Goal: Navigation & Orientation: Find specific page/section

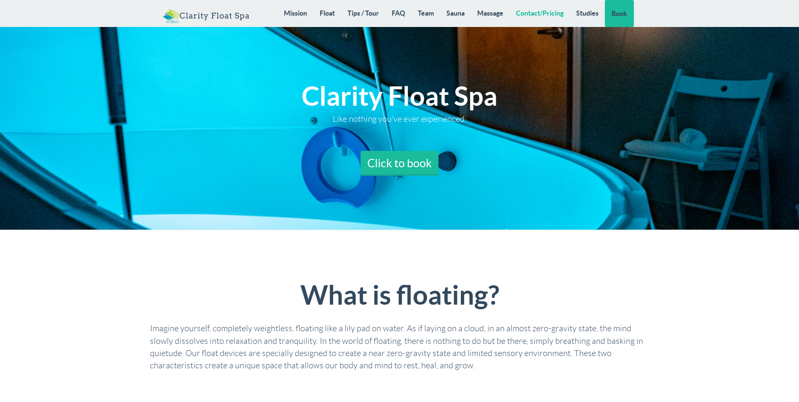
click at [543, 16] on link "Contact/Pricing" at bounding box center [540, 13] width 60 height 26
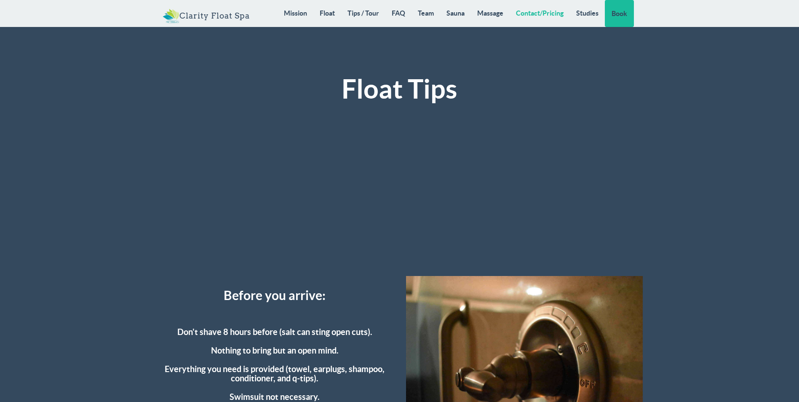
scroll to position [1955, 0]
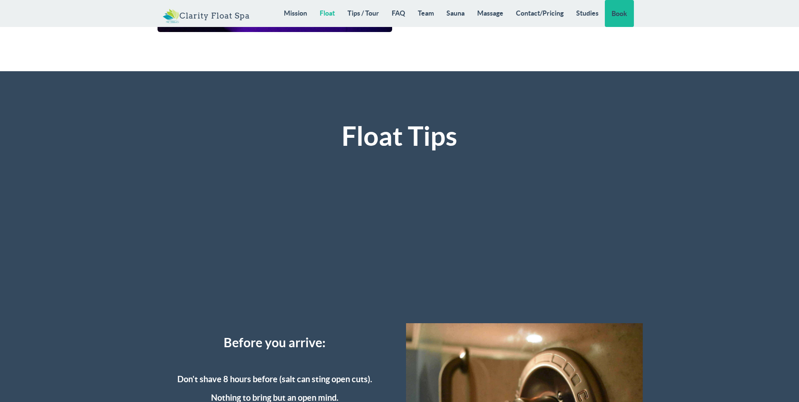
click at [326, 13] on link "Float" at bounding box center [327, 13] width 28 height 26
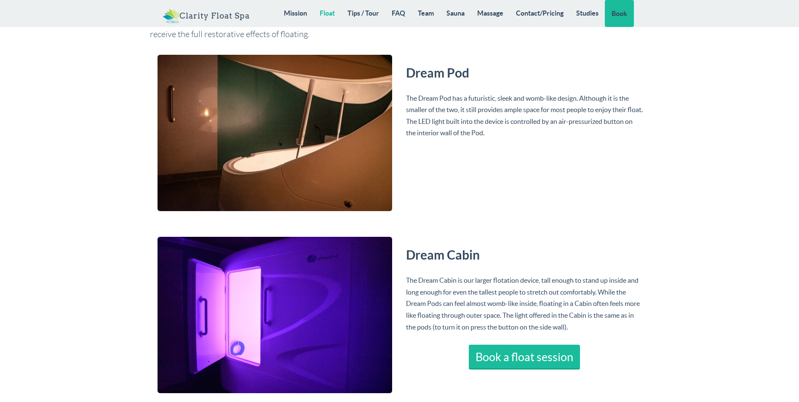
scroll to position [1383, 0]
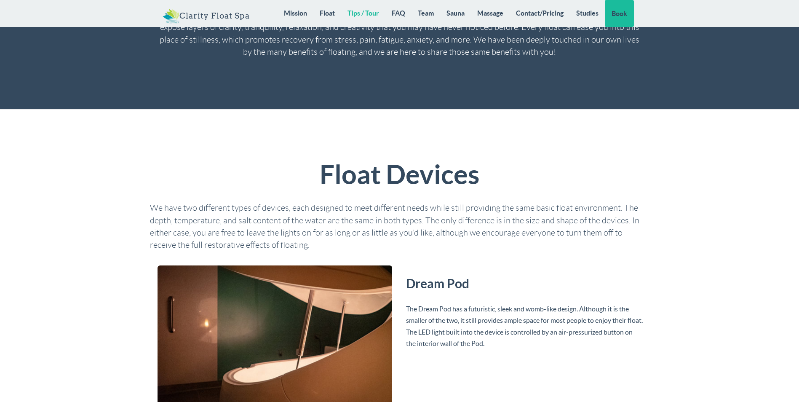
click at [367, 14] on link "Tips / Tour" at bounding box center [363, 13] width 44 height 26
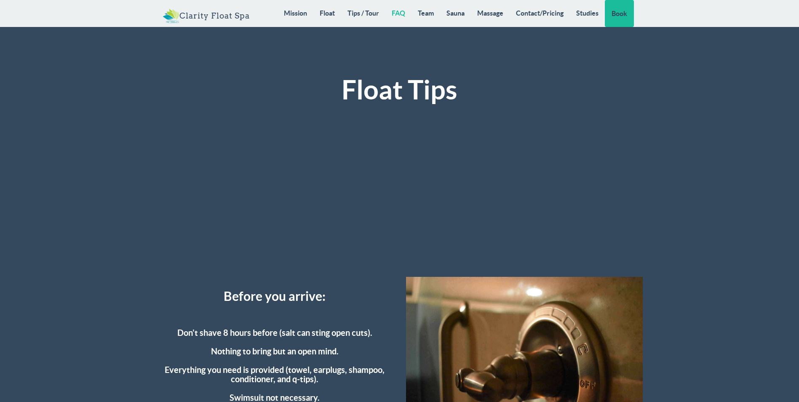
click at [401, 14] on link "FAQ" at bounding box center [398, 13] width 26 height 26
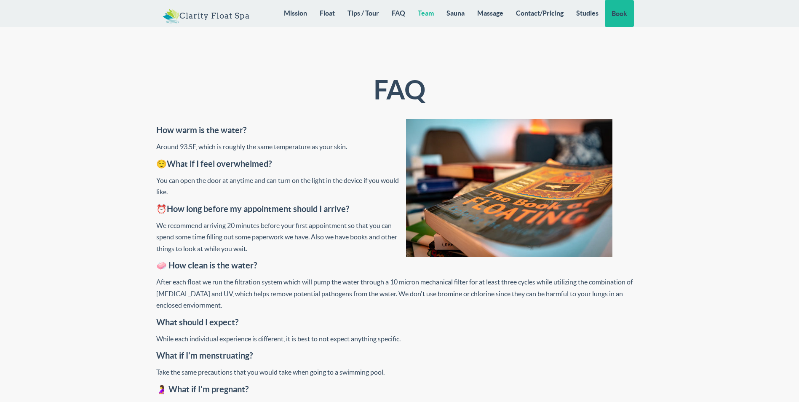
click at [437, 16] on link "Team" at bounding box center [426, 13] width 29 height 26
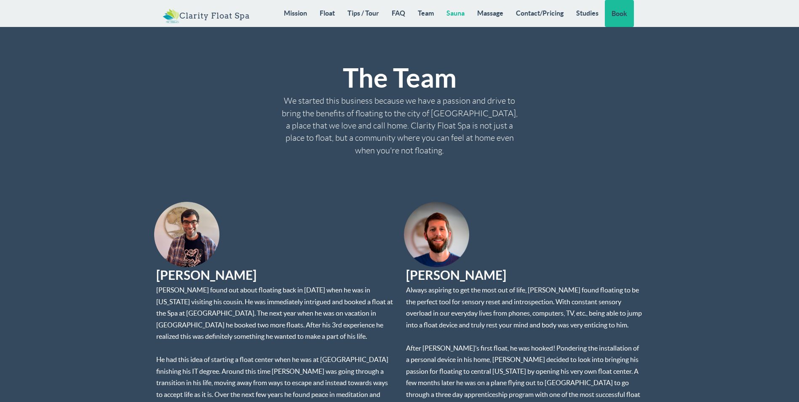
click at [462, 17] on link "Sauna" at bounding box center [455, 13] width 31 height 26
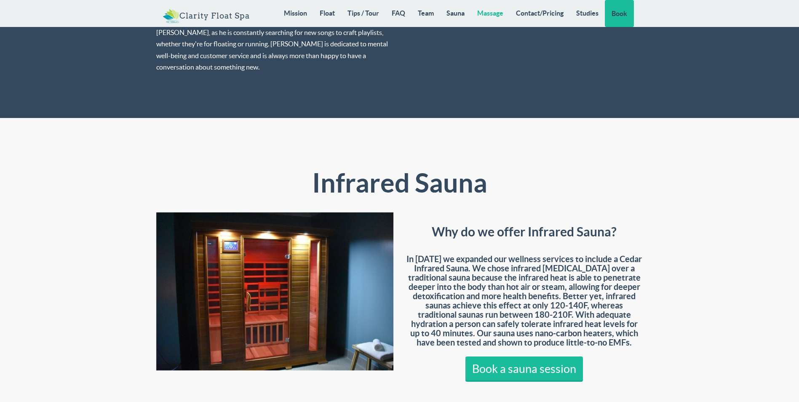
click at [497, 16] on link "Massage" at bounding box center [490, 13] width 39 height 26
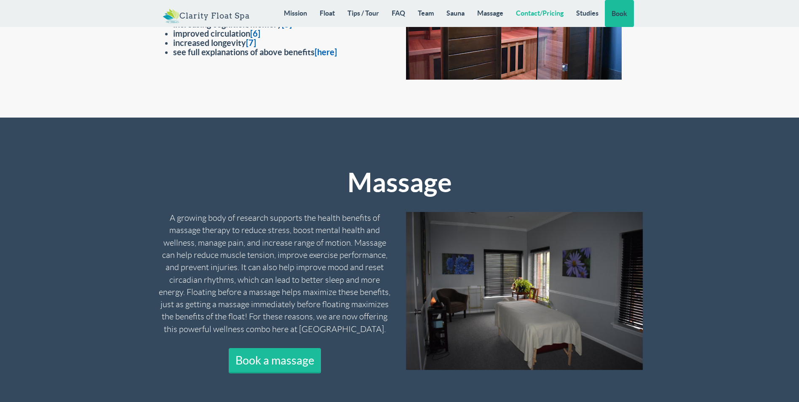
click at [530, 15] on link "Contact/Pricing" at bounding box center [540, 13] width 60 height 26
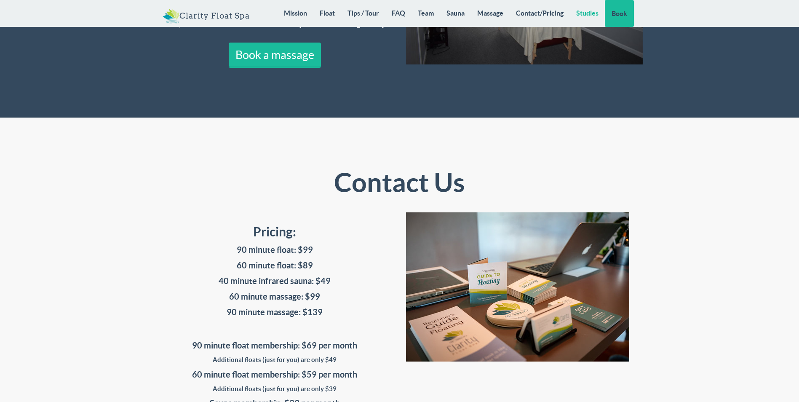
click at [588, 14] on link "Studies" at bounding box center [587, 13] width 35 height 26
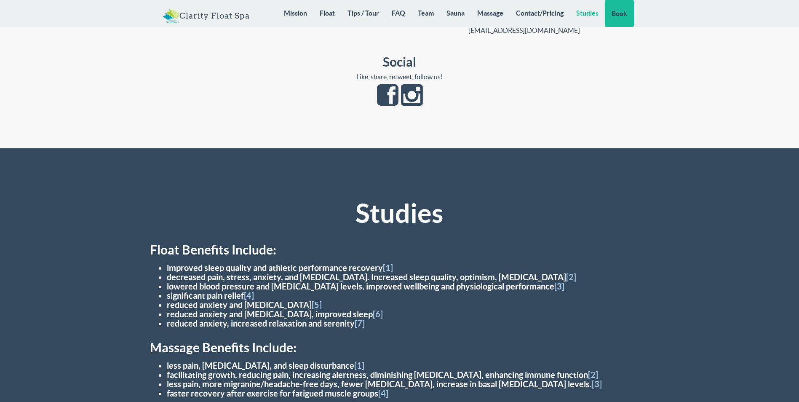
scroll to position [7711, 0]
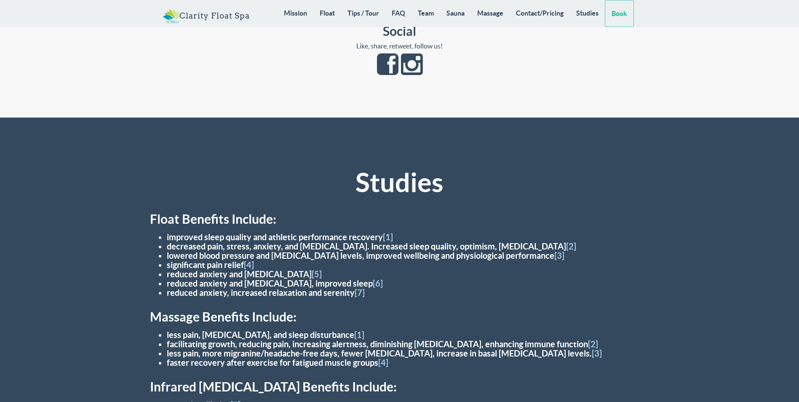
click at [626, 13] on link "Book" at bounding box center [619, 13] width 29 height 27
